Goal: Task Accomplishment & Management: Check status

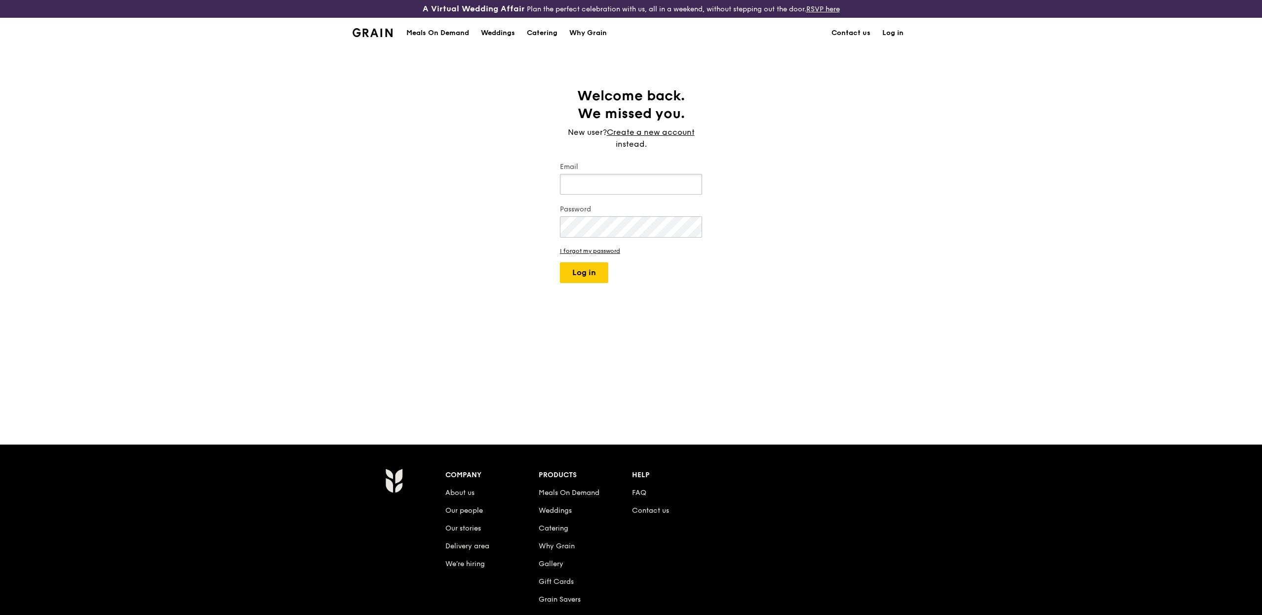
type input "eliza@grain.com.sg"
click at [568, 273] on button "Log in" at bounding box center [584, 272] width 48 height 21
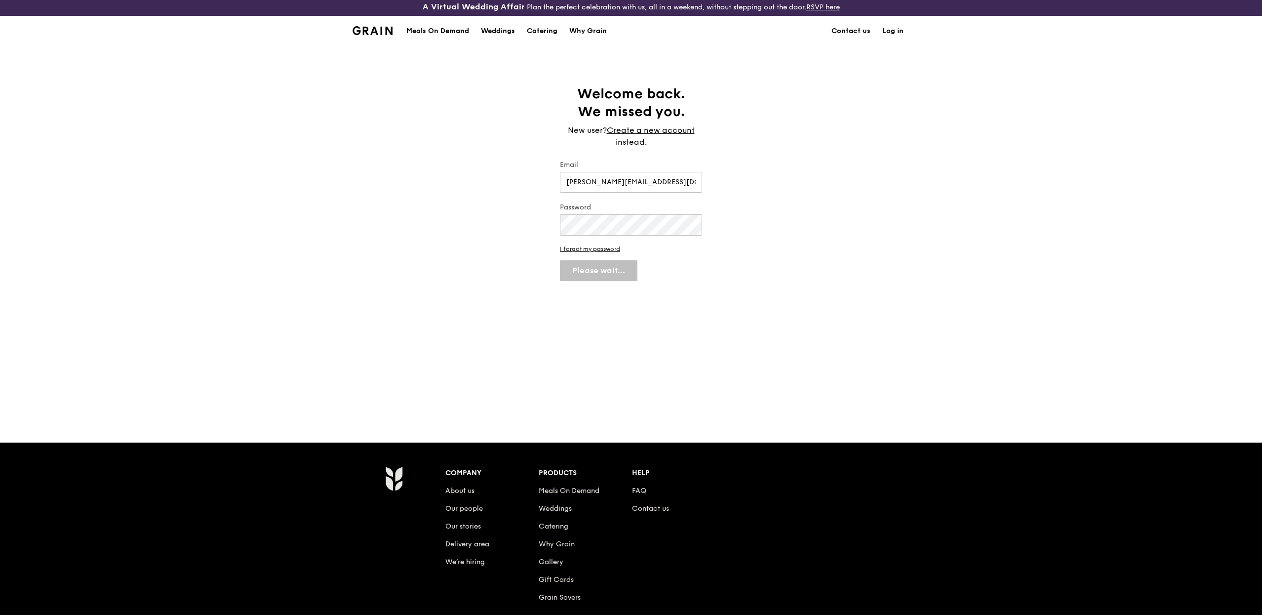
scroll to position [2, 0]
select select "100"
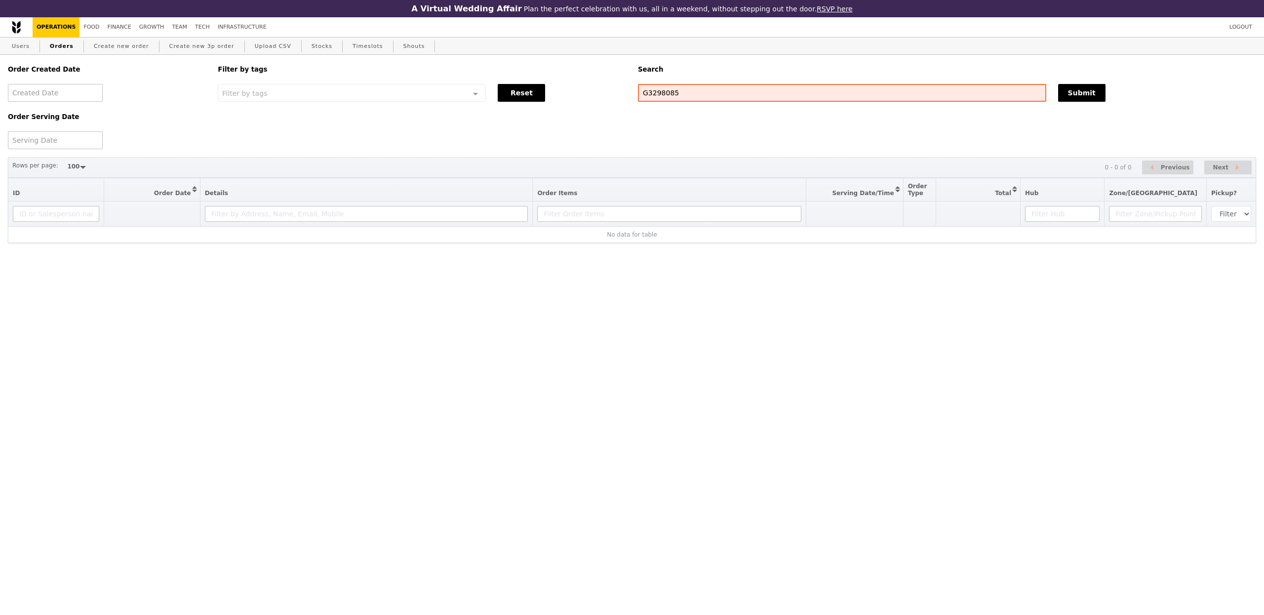
select select "100"
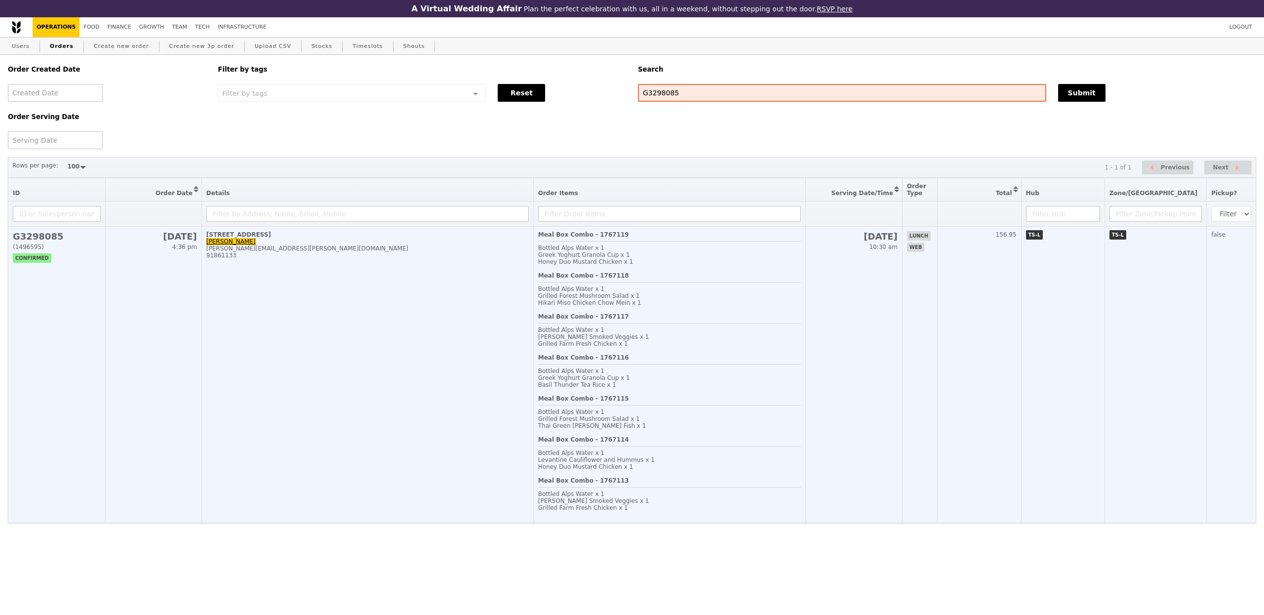
click at [704, 323] on div "Meal Box Combo - 1767117 Bottled Alps Water x 1 [PERSON_NAME] Smoked Veggies x …" at bounding box center [669, 333] width 263 height 41
